Goal: Information Seeking & Learning: Find specific fact

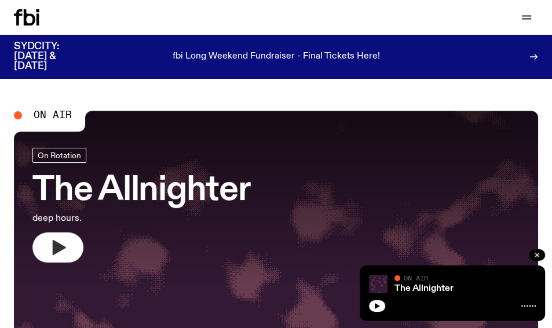
click at [67, 255] on button "button" at bounding box center [57, 247] width 51 height 30
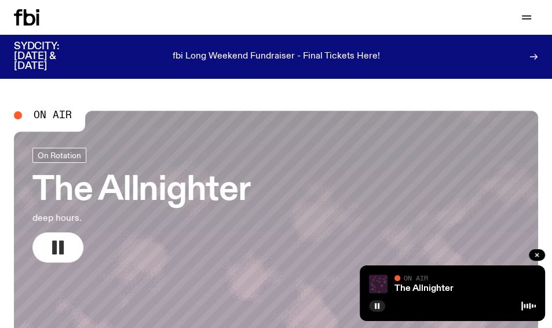
click at [136, 192] on h3 "The Allnighter" at bounding box center [141, 190] width 218 height 32
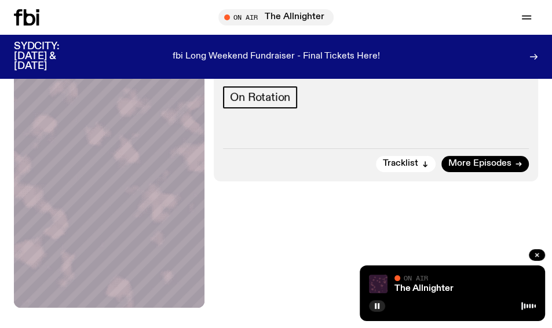
scroll to position [232, 0]
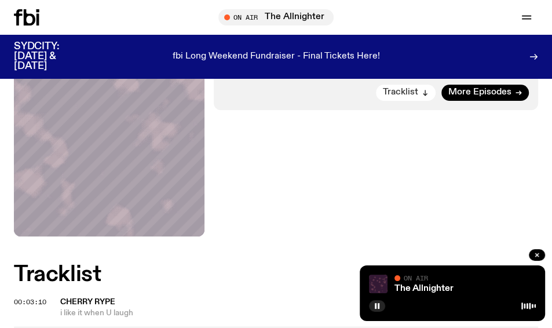
click at [408, 90] on span "Tracklist" at bounding box center [400, 92] width 35 height 9
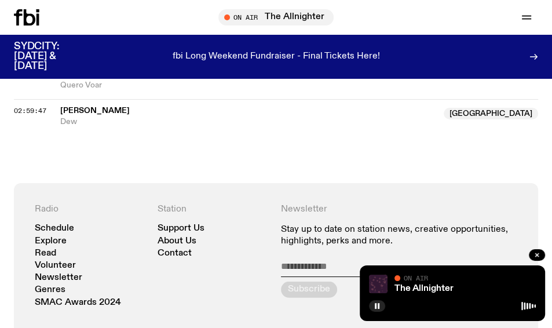
scroll to position [1863, 0]
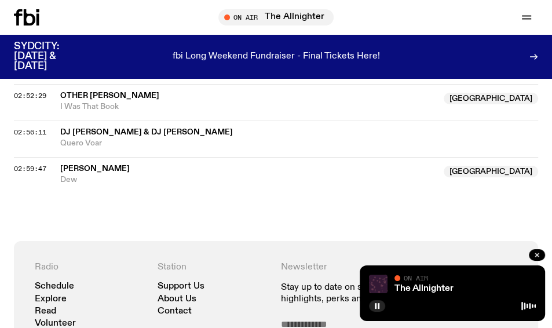
drag, startPoint x: 138, startPoint y: 162, endPoint x: 58, endPoint y: 164, distance: 80.0
click at [58, 164] on div "02:59:47 Sienna Thornton Australia Dew Australia" at bounding box center [276, 171] width 524 height 28
copy div "[PERSON_NAME]"
click at [373, 305] on button "button" at bounding box center [377, 306] width 16 height 12
click at [375, 305] on icon "button" at bounding box center [377, 306] width 5 height 6
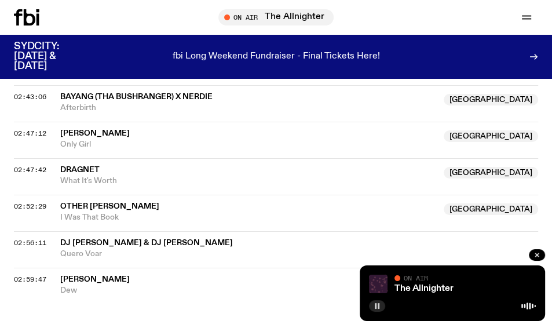
scroll to position [1747, 0]
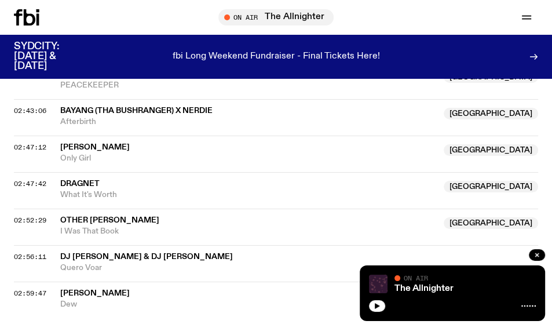
scroll to position [1912, 0]
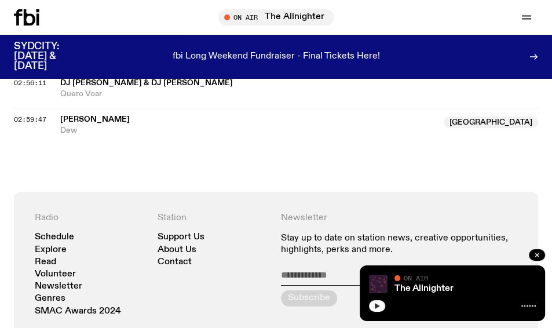
click at [376, 308] on icon "button" at bounding box center [377, 305] width 7 height 7
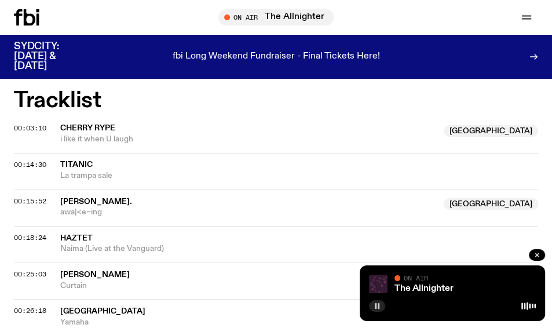
scroll to position [348, 0]
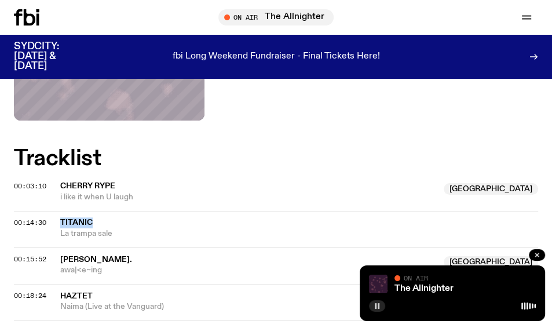
drag, startPoint x: 96, startPoint y: 218, endPoint x: 59, endPoint y: 218, distance: 37.1
click at [59, 218] on div "00:14:30 Titanic La trampa sale" at bounding box center [276, 229] width 524 height 37
copy div "Titanic"
drag, startPoint x: 114, startPoint y: 233, endPoint x: 48, endPoint y: 233, distance: 66.6
click at [57, 234] on div "00:14:30 Titanic La trampa sale" at bounding box center [276, 229] width 524 height 37
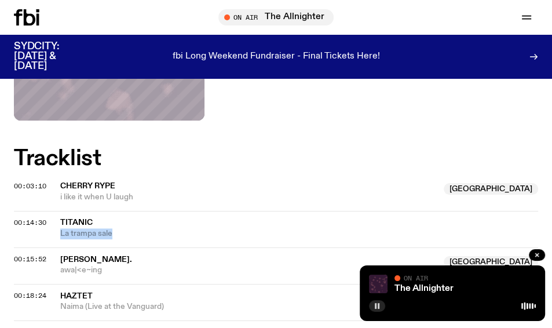
copy span "La trampa sale"
click at [377, 308] on icon "button" at bounding box center [377, 305] width 7 height 7
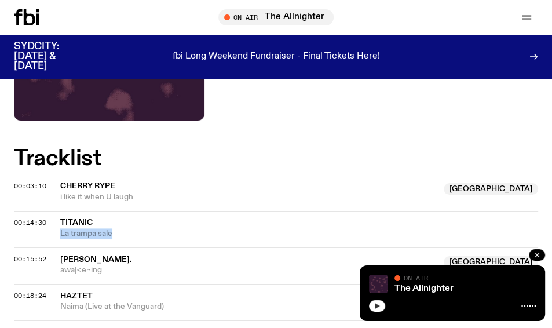
click at [376, 308] on icon "button" at bounding box center [377, 305] width 7 height 7
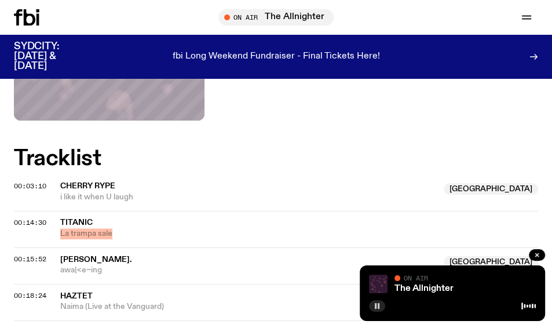
scroll to position [116, 0]
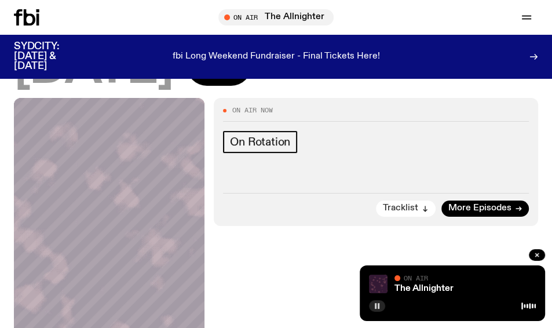
click at [394, 206] on span "Tracklist" at bounding box center [400, 208] width 35 height 9
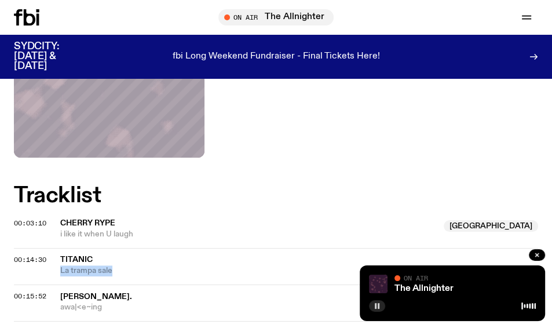
scroll to position [185, 0]
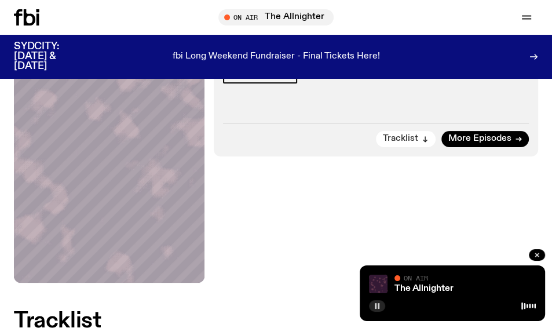
click at [421, 136] on button "Tracklist" at bounding box center [406, 139] width 60 height 16
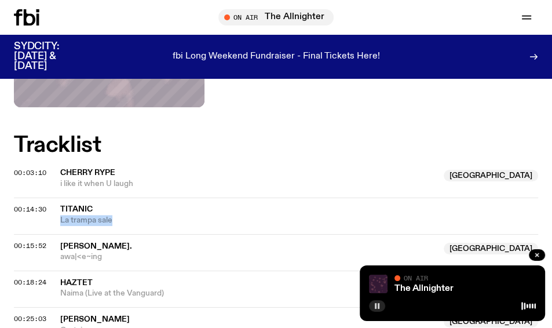
scroll to position [417, 0]
